Goal: Transaction & Acquisition: Purchase product/service

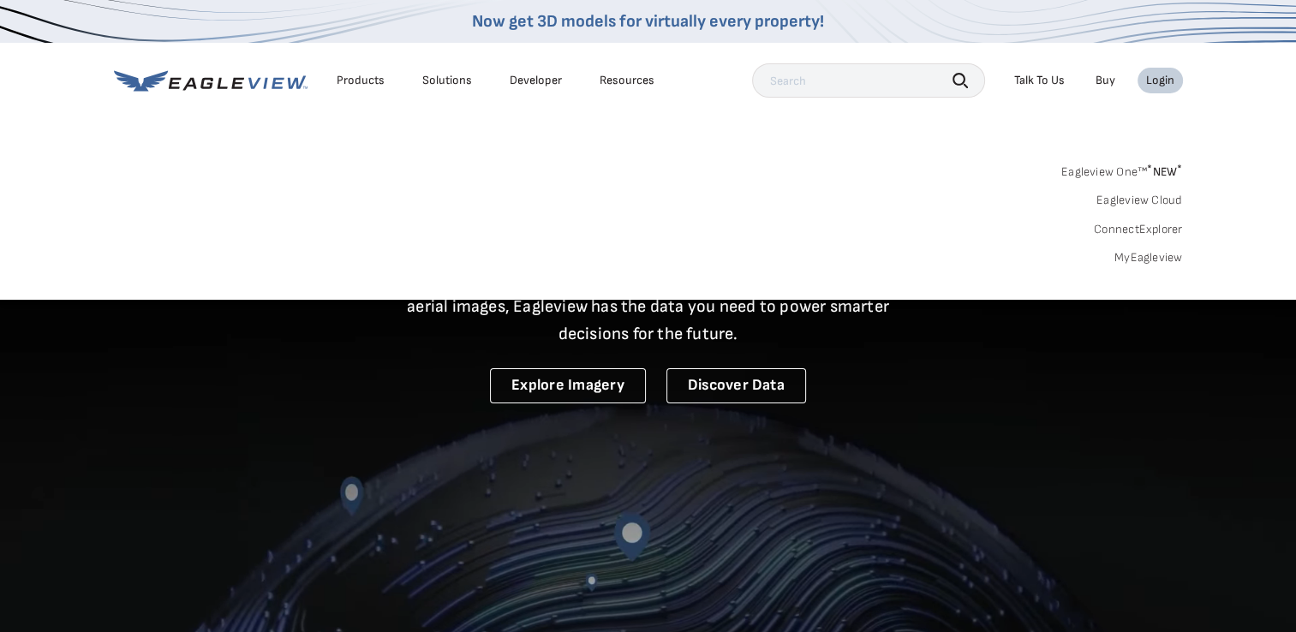
click at [1099, 169] on link "Eagleview One™ * NEW *" at bounding box center [1122, 169] width 122 height 20
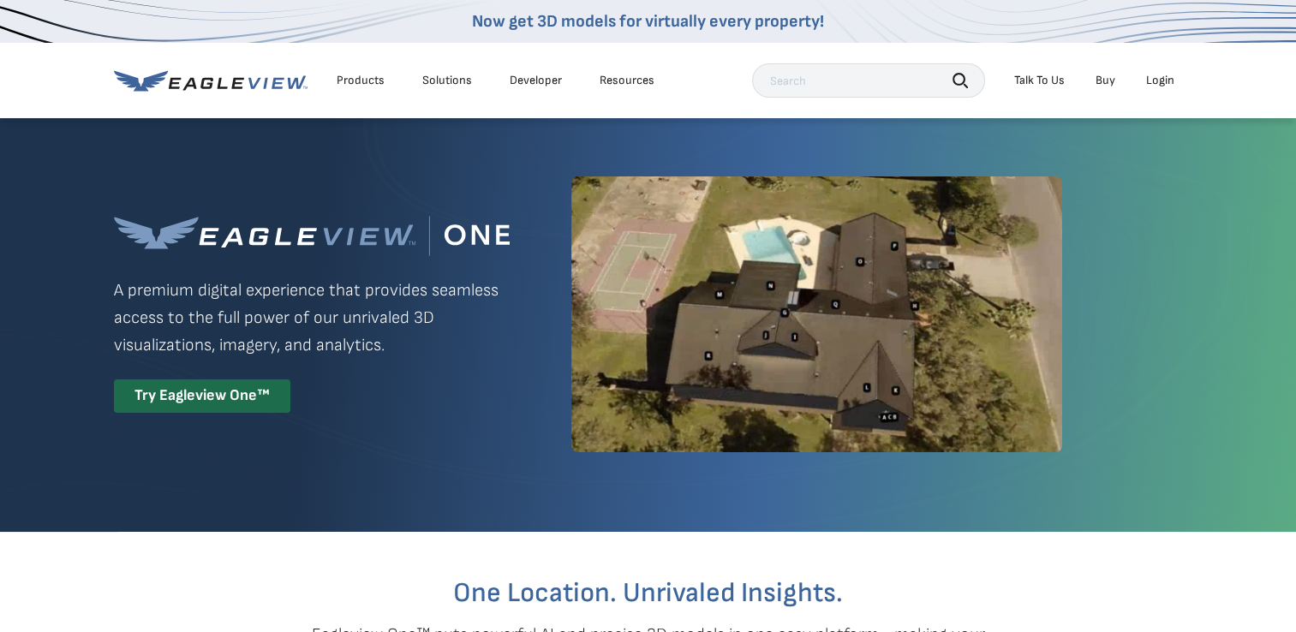
click at [1155, 72] on li "Login" at bounding box center [1159, 81] width 45 height 26
click at [213, 405] on div "Try Eagleview One™" at bounding box center [202, 395] width 176 height 33
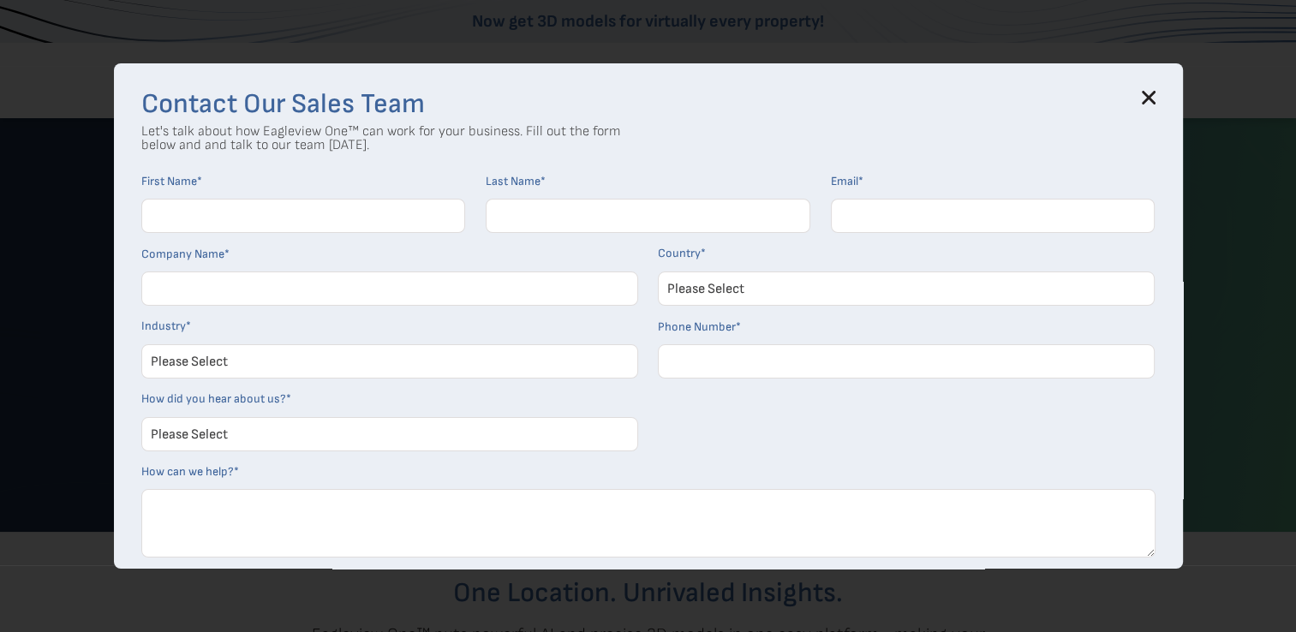
click at [1154, 95] on icon at bounding box center [1147, 97] width 11 height 11
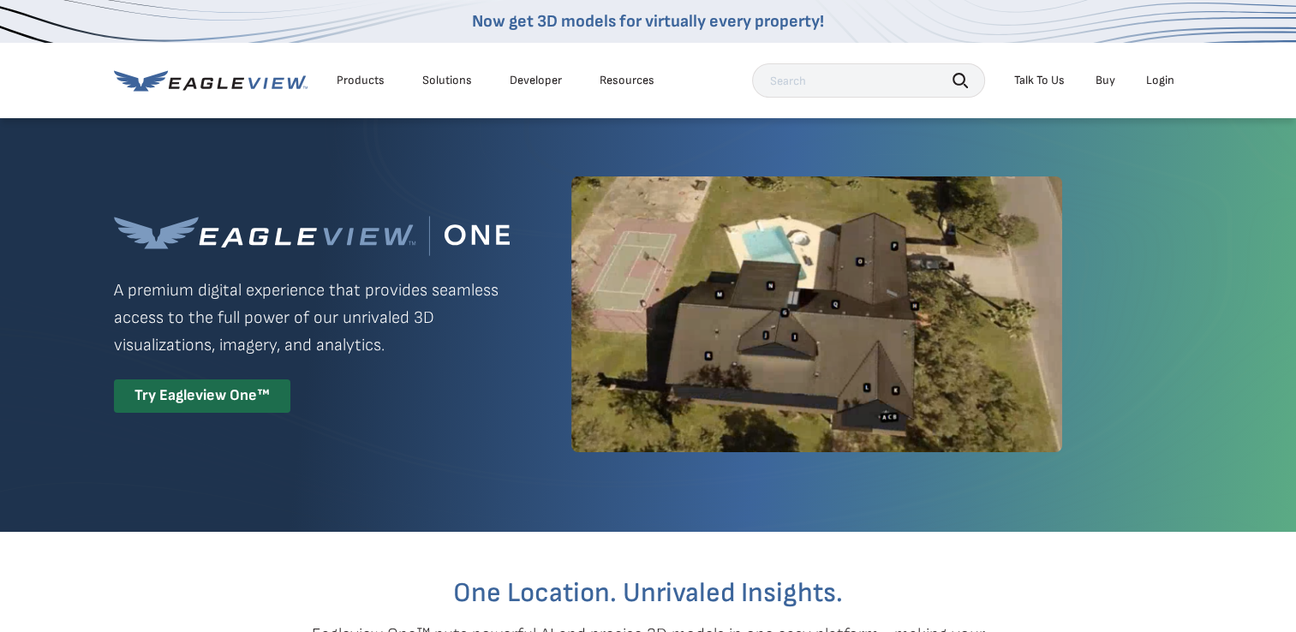
click at [1155, 80] on div "Login" at bounding box center [1160, 80] width 28 height 15
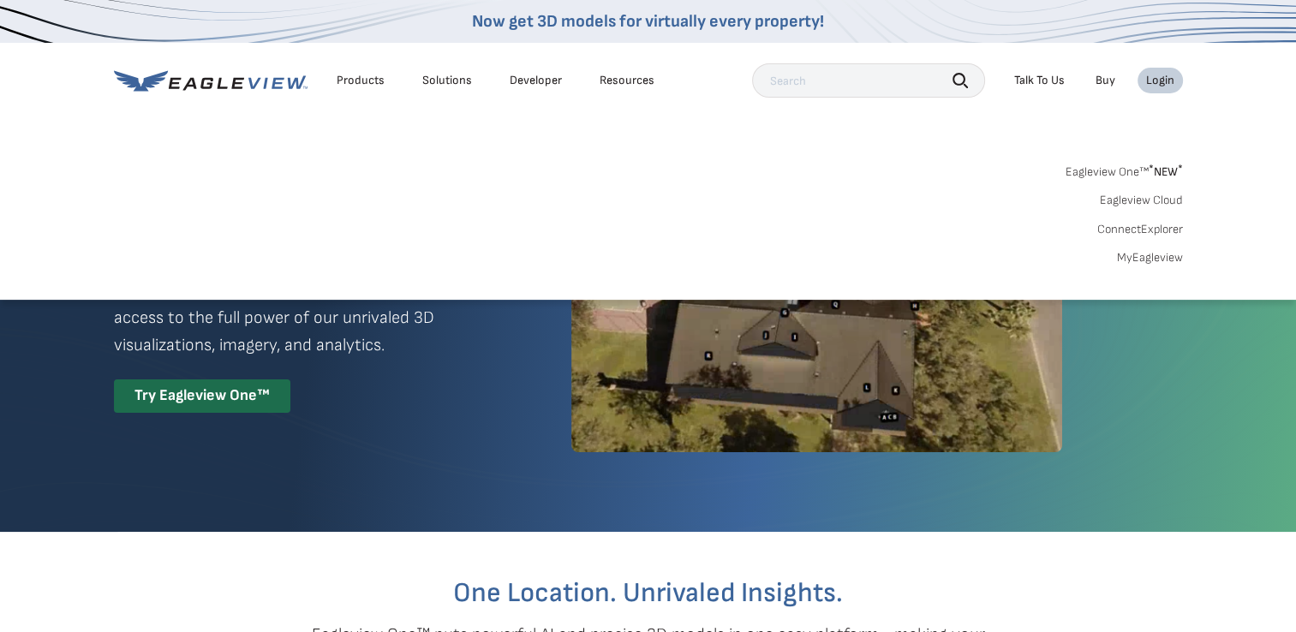
click at [1156, 262] on link "MyEagleview" at bounding box center [1150, 257] width 66 height 15
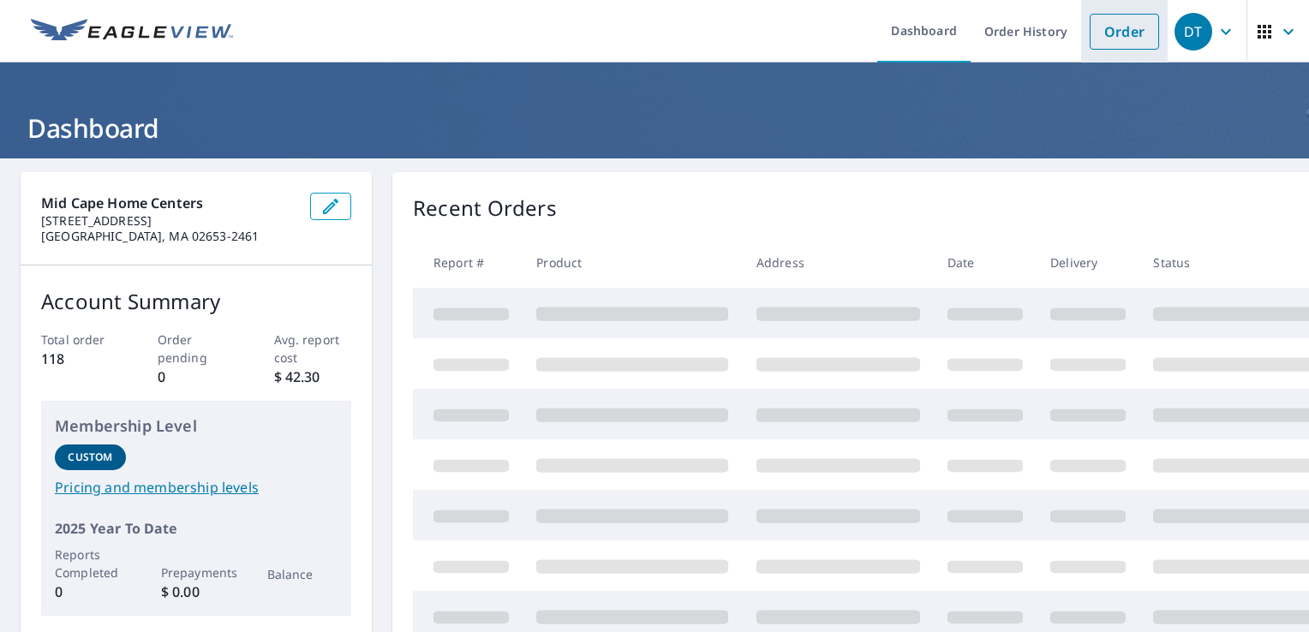
click at [1109, 26] on link "Order" at bounding box center [1123, 32] width 69 height 36
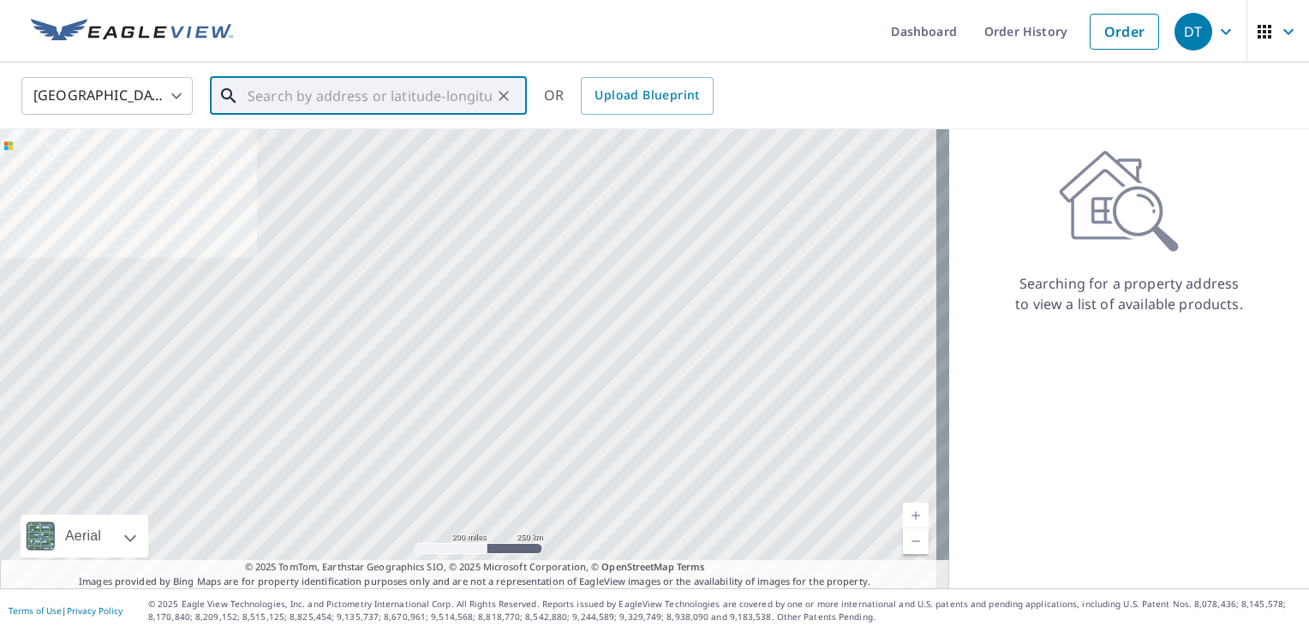
click at [344, 103] on input "text" at bounding box center [369, 96] width 244 height 48
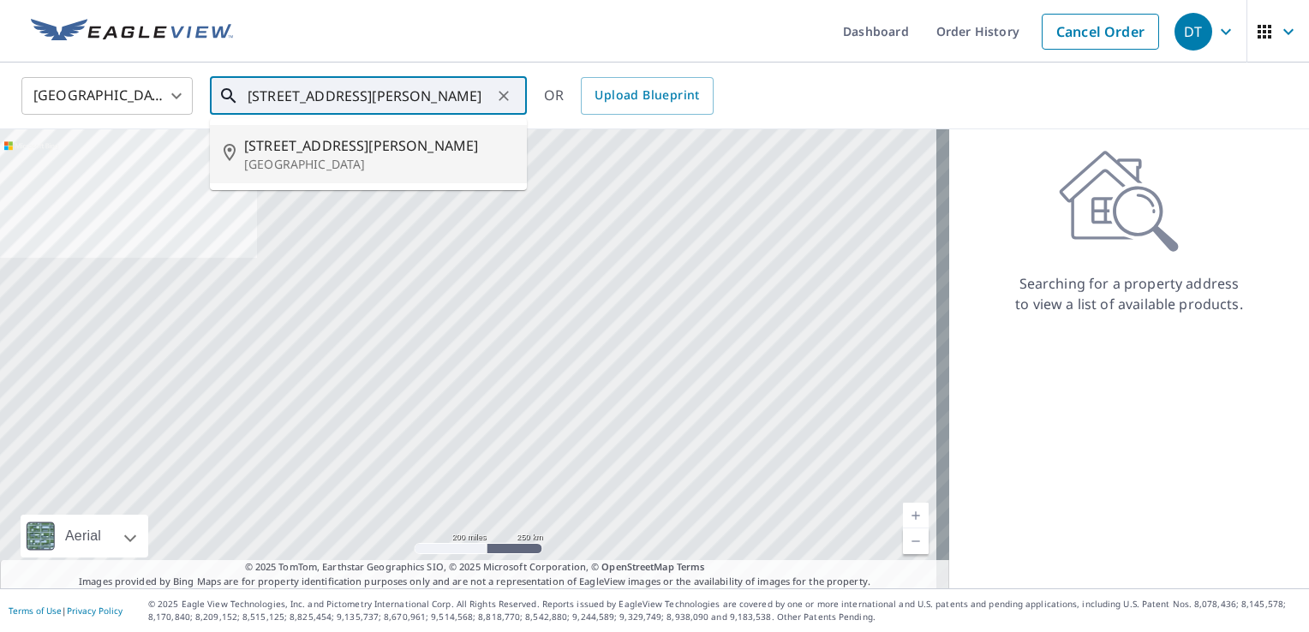
click at [343, 158] on p "[GEOGRAPHIC_DATA]" at bounding box center [378, 164] width 269 height 17
type input "[STREET_ADDRESS][PERSON_NAME]"
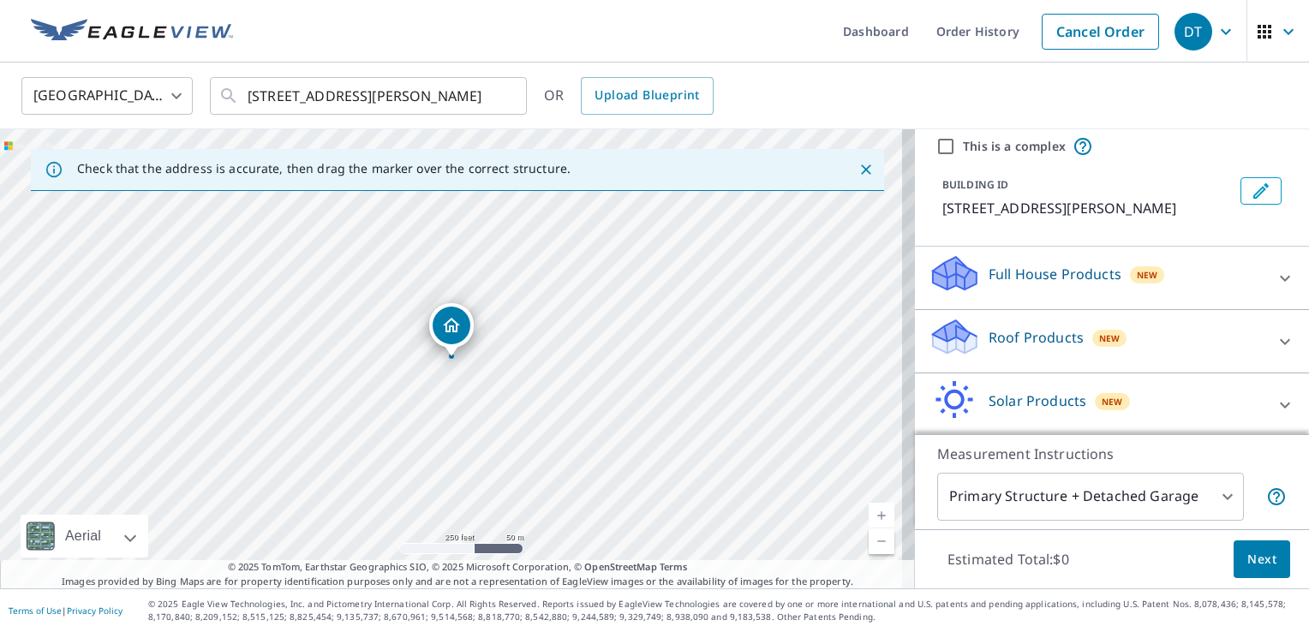
scroll to position [86, 0]
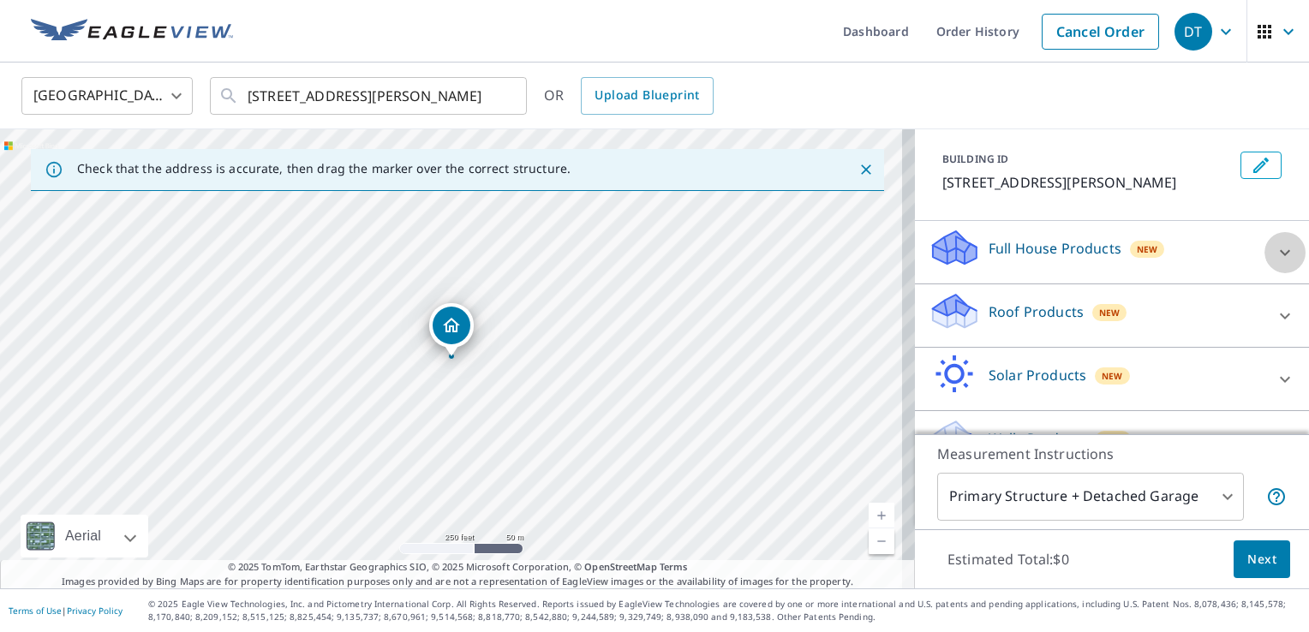
click at [1274, 263] on icon at bounding box center [1284, 252] width 21 height 21
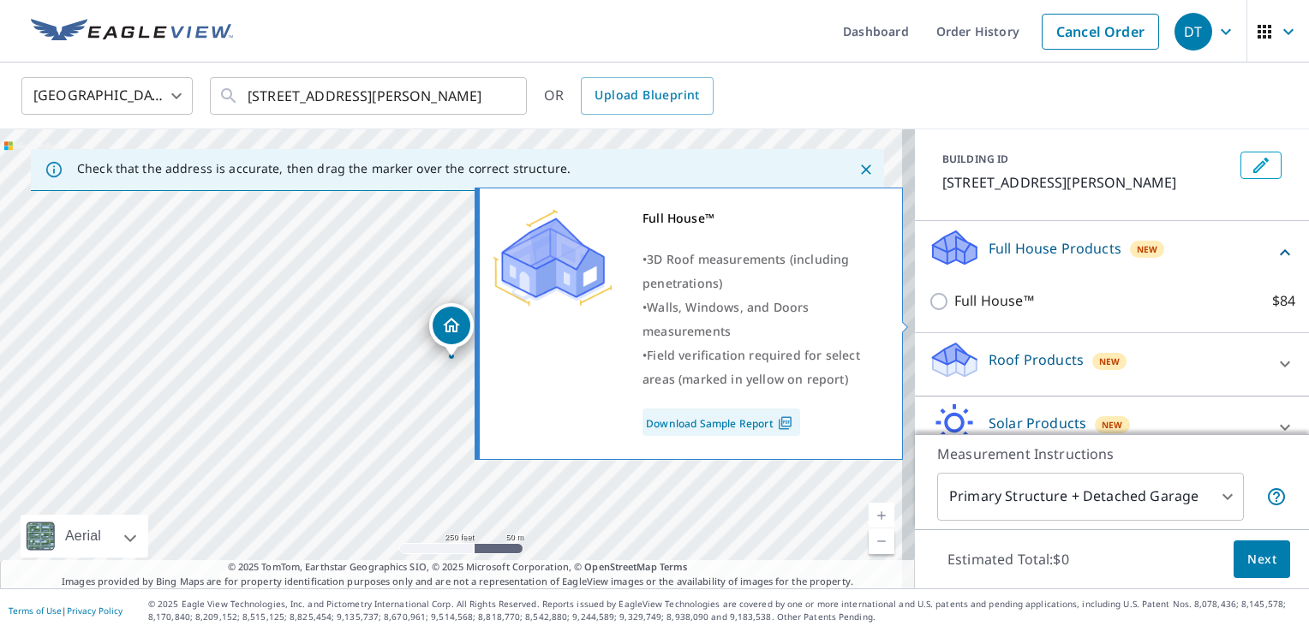
click at [994, 312] on p "Full House™" at bounding box center [994, 300] width 80 height 21
click at [954, 312] on input "Full House™ $84" at bounding box center [941, 301] width 26 height 21
checkbox input "true"
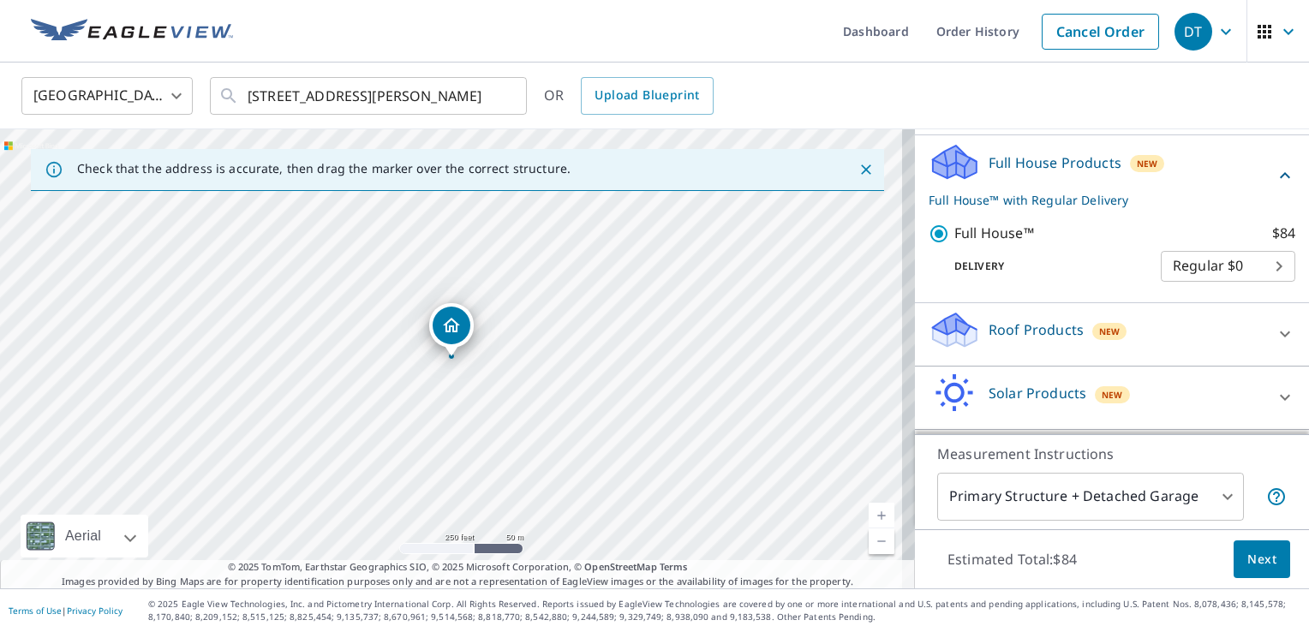
scroll to position [248, 0]
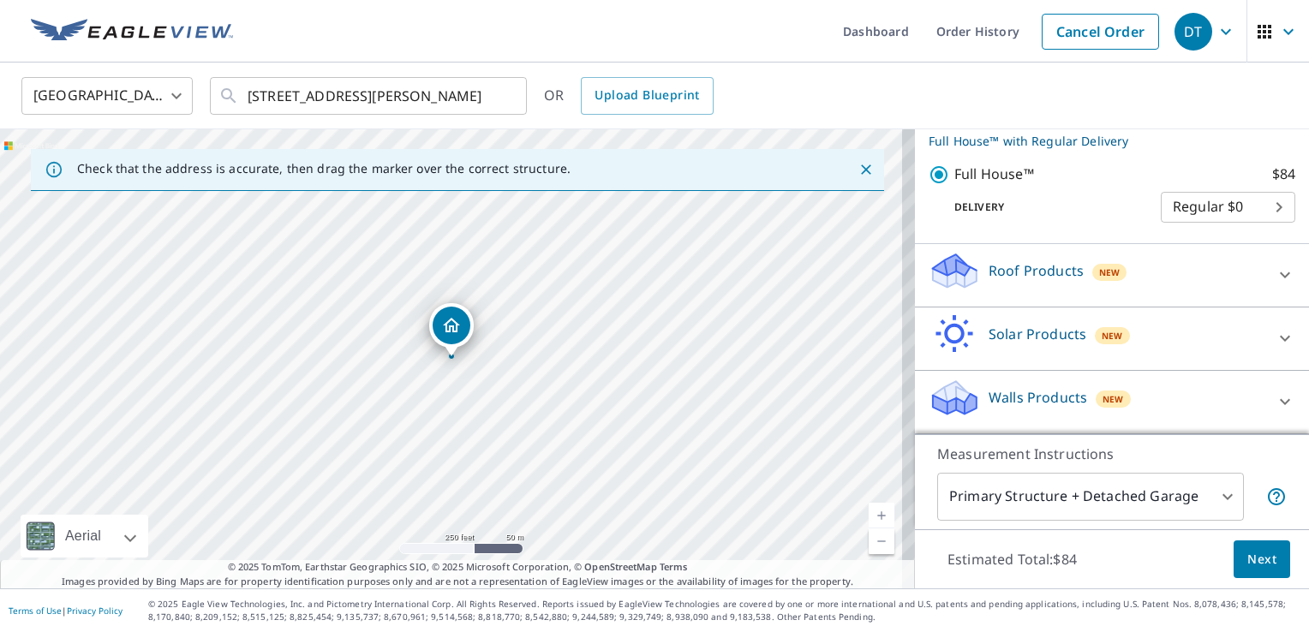
click at [1247, 560] on span "Next" at bounding box center [1261, 559] width 29 height 21
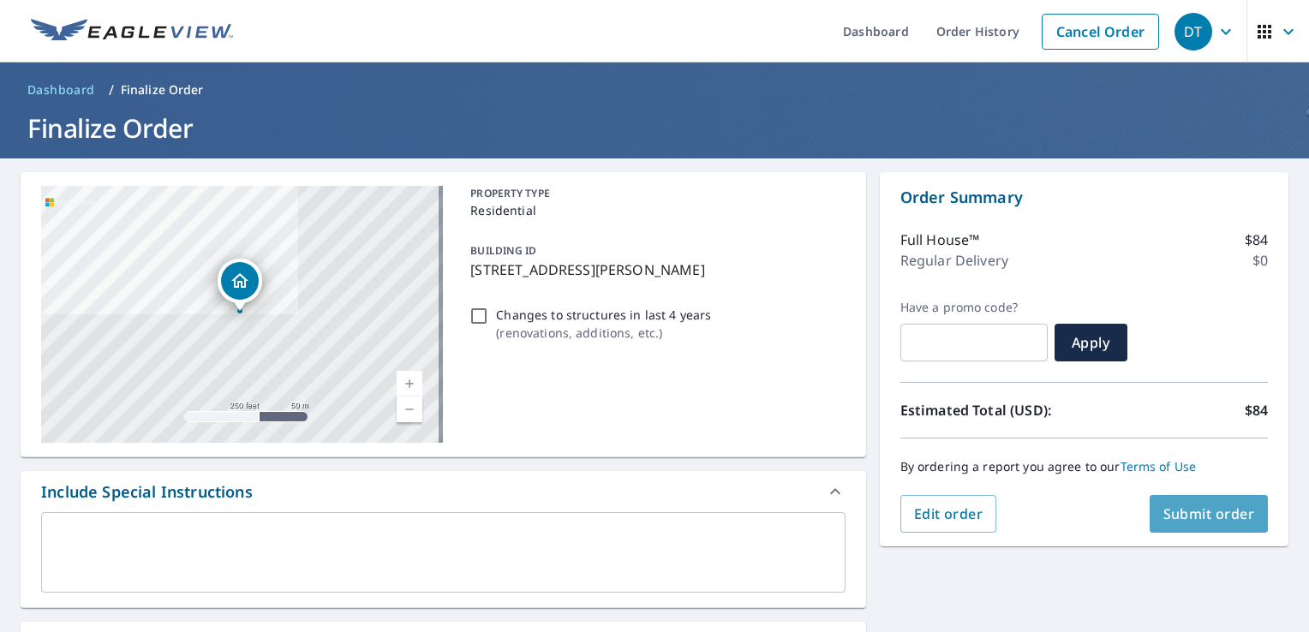
click at [1205, 510] on span "Submit order" at bounding box center [1209, 513] width 92 height 19
